Goal: Transaction & Acquisition: Purchase product/service

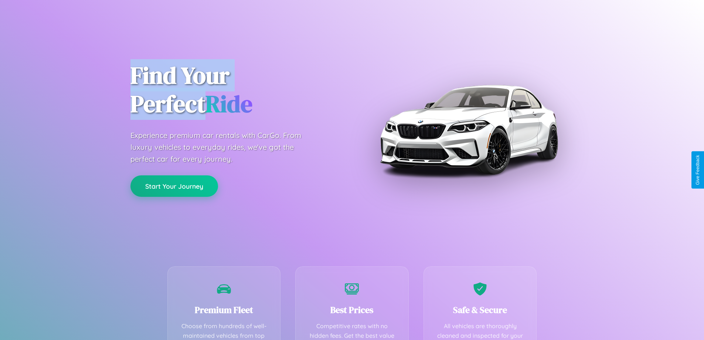
click at [174, 186] on button "Start Your Journey" at bounding box center [174, 185] width 88 height 21
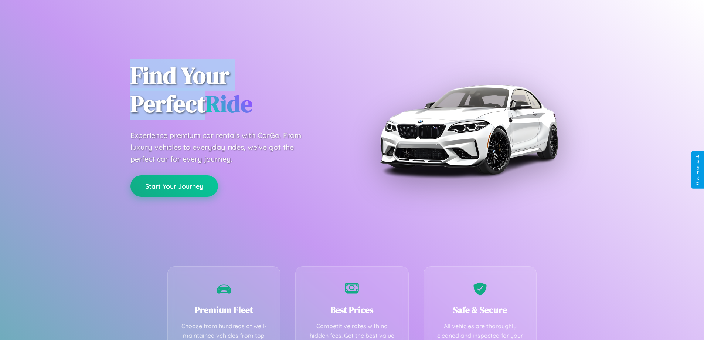
click at [174, 186] on button "Start Your Journey" at bounding box center [174, 185] width 88 height 21
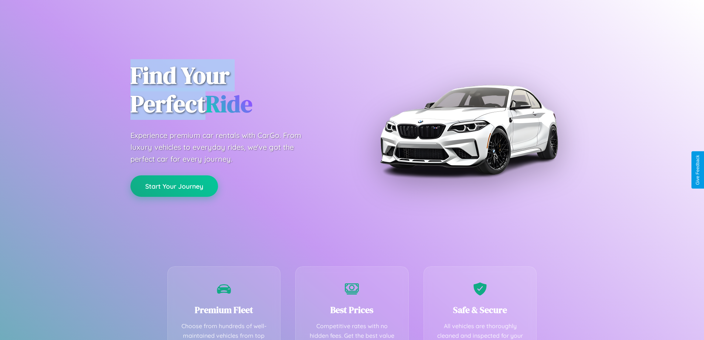
click at [174, 186] on button "Start Your Journey" at bounding box center [174, 185] width 88 height 21
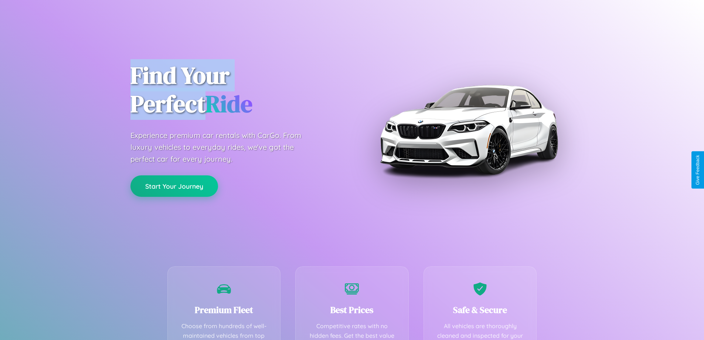
click at [174, 186] on button "Start Your Journey" at bounding box center [174, 185] width 88 height 21
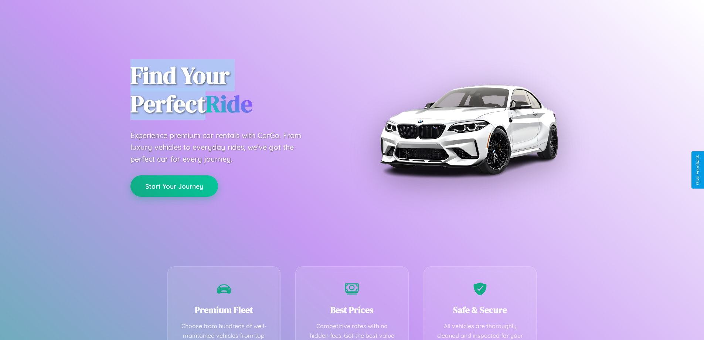
click at [174, 186] on button "Start Your Journey" at bounding box center [174, 185] width 88 height 21
